Goal: Task Accomplishment & Management: Manage account settings

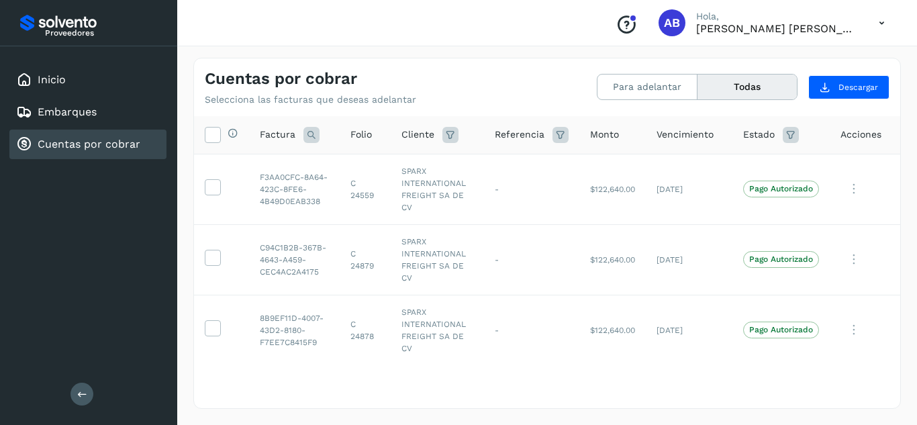
click at [411, 55] on div "Cuentas por cobrar Selecciona las facturas que deseas adelantar Para adelantar …" at bounding box center [546, 233] width 739 height 383
click at [96, 307] on div "Proveedores Inicio Embarques Cuentas por cobrar Salir" at bounding box center [88, 212] width 177 height 425
click at [484, 28] on div "Conoce nuestros beneficios AB Hola, Ana Belén Acosta Cruz" at bounding box center [546, 23] width 739 height 46
click at [492, 79] on div "Cuentas por cobrar Selecciona las facturas que deseas adelantar" at bounding box center [376, 87] width 342 height 36
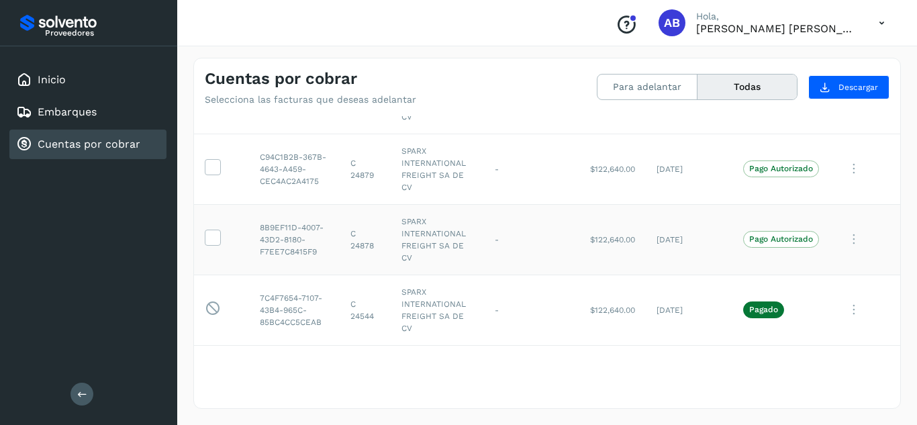
scroll to position [67, 0]
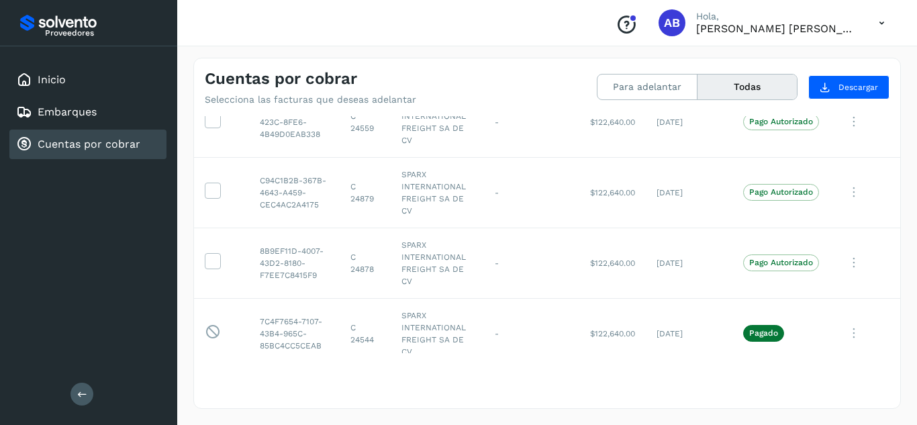
click at [508, 90] on div "Cuentas por cobrar Selecciona las facturas que deseas adelantar" at bounding box center [376, 87] width 342 height 36
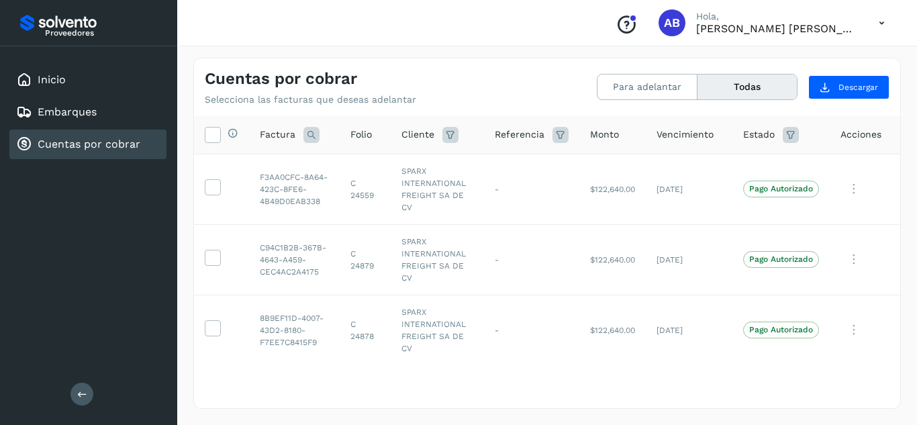
click at [876, 23] on icon at bounding box center [882, 23] width 28 height 28
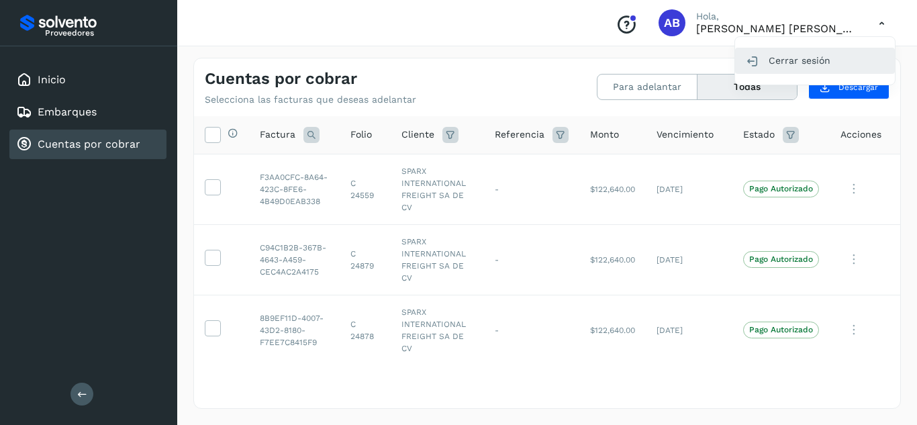
click at [795, 68] on div "Cerrar sesión" at bounding box center [815, 60] width 160 height 25
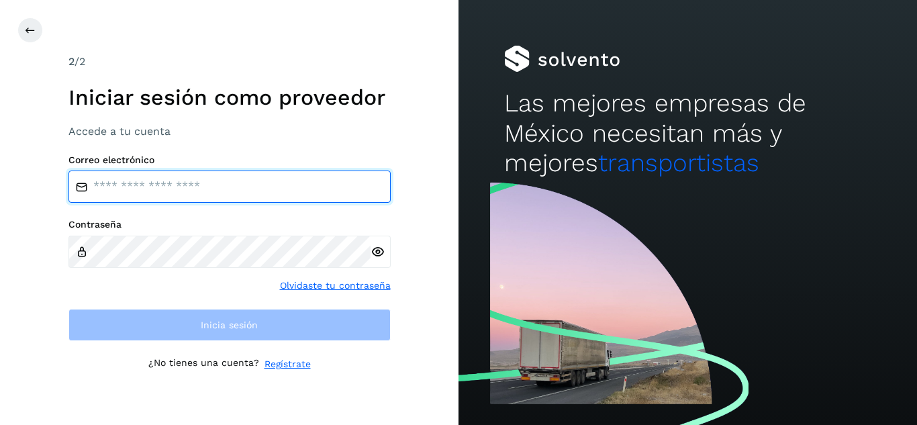
click at [323, 175] on input "email" at bounding box center [229, 186] width 322 height 32
type input "**********"
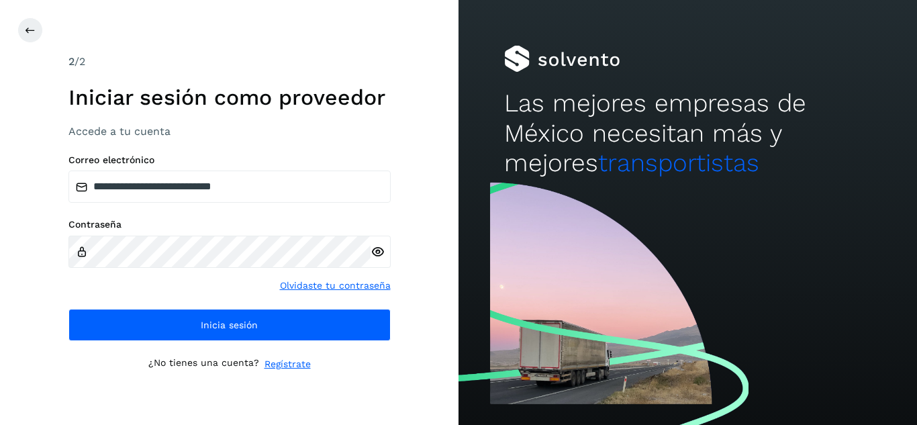
click at [372, 253] on icon at bounding box center [377, 252] width 14 height 14
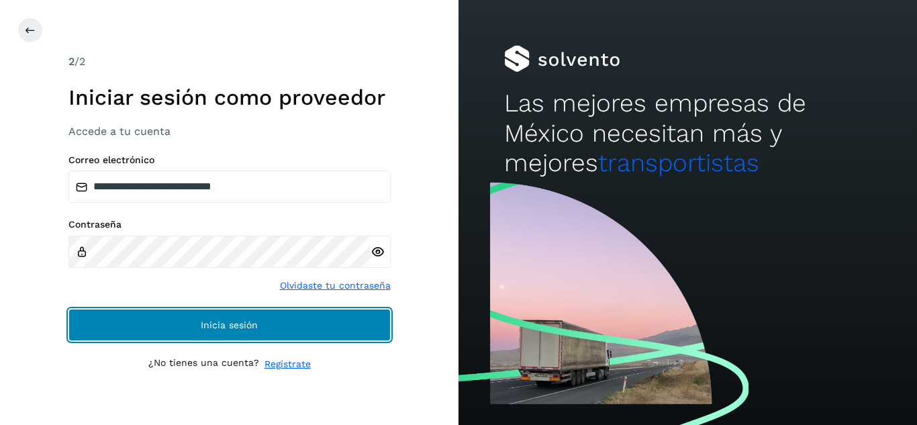
click at [234, 319] on button "Inicia sesión" at bounding box center [229, 325] width 322 height 32
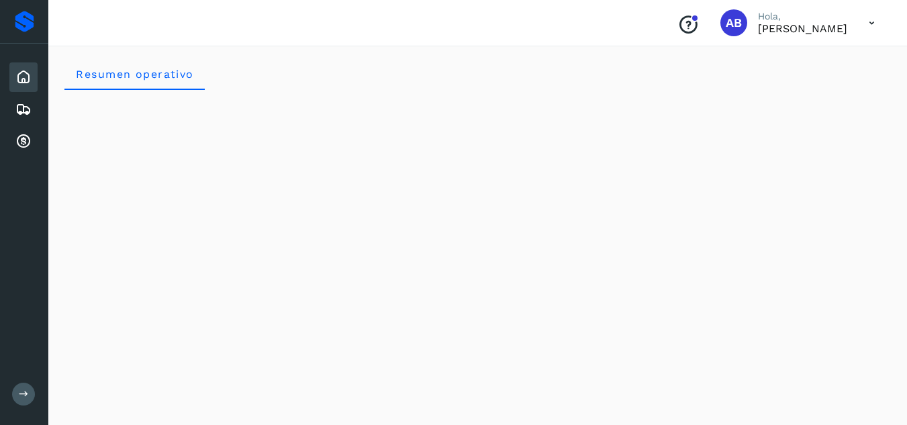
click at [873, 23] on icon at bounding box center [872, 23] width 28 height 28
click at [753, 57] on div "Cerrar sesión" at bounding box center [805, 60] width 160 height 25
